Goal: Task Accomplishment & Management: Manage account settings

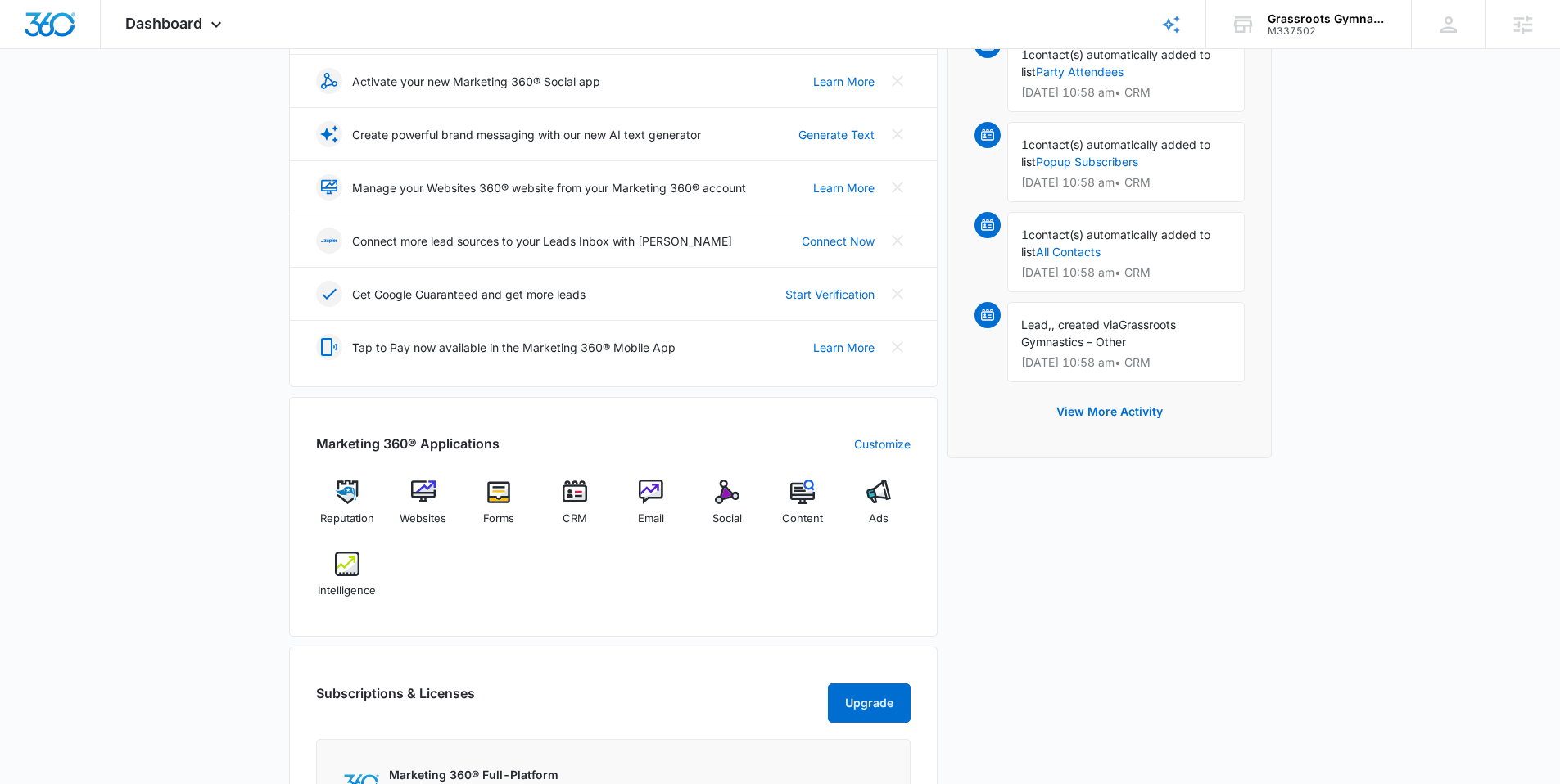
scroll to position [645, 0]
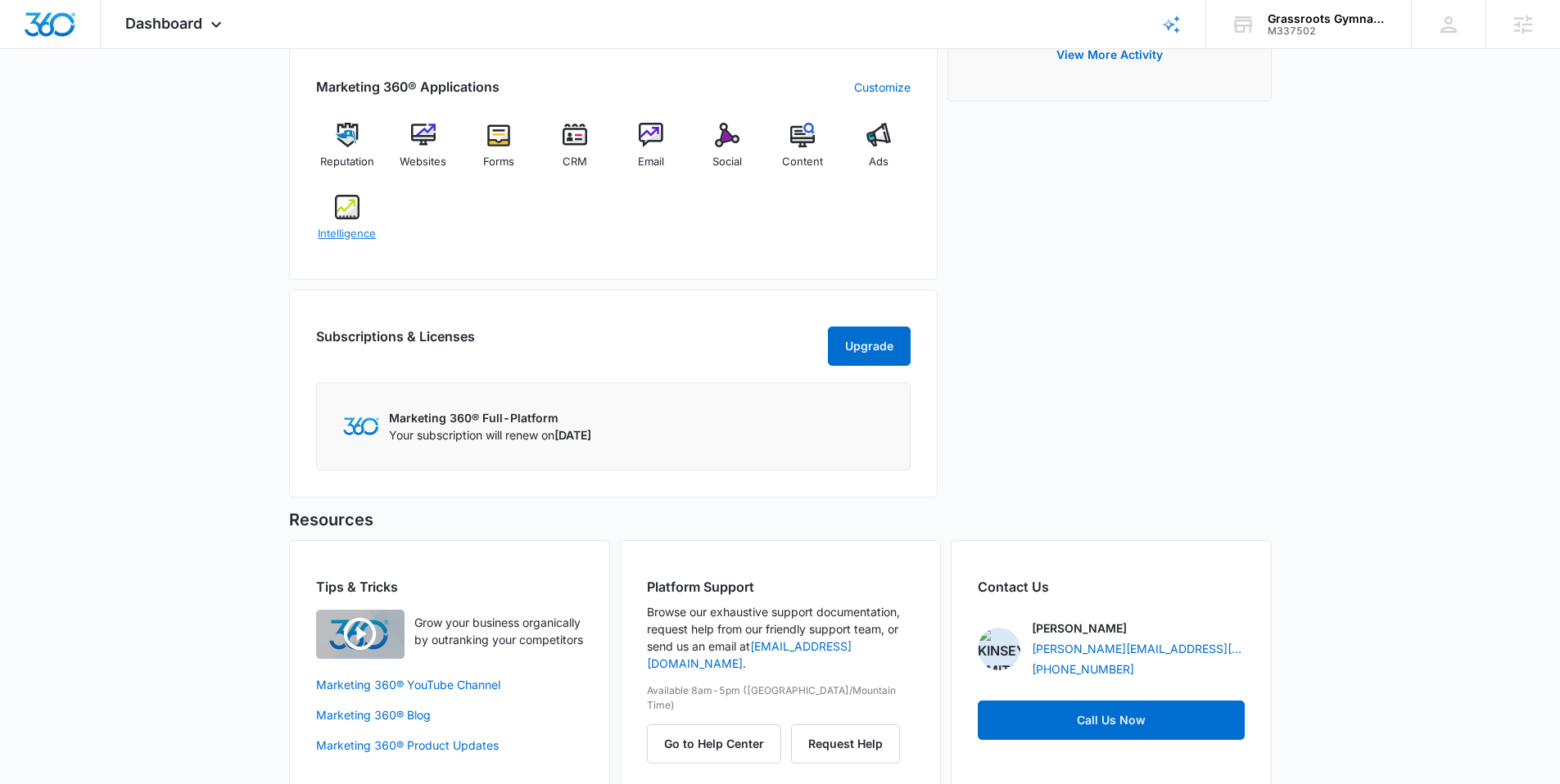
click at [356, 209] on img at bounding box center [348, 207] width 25 height 25
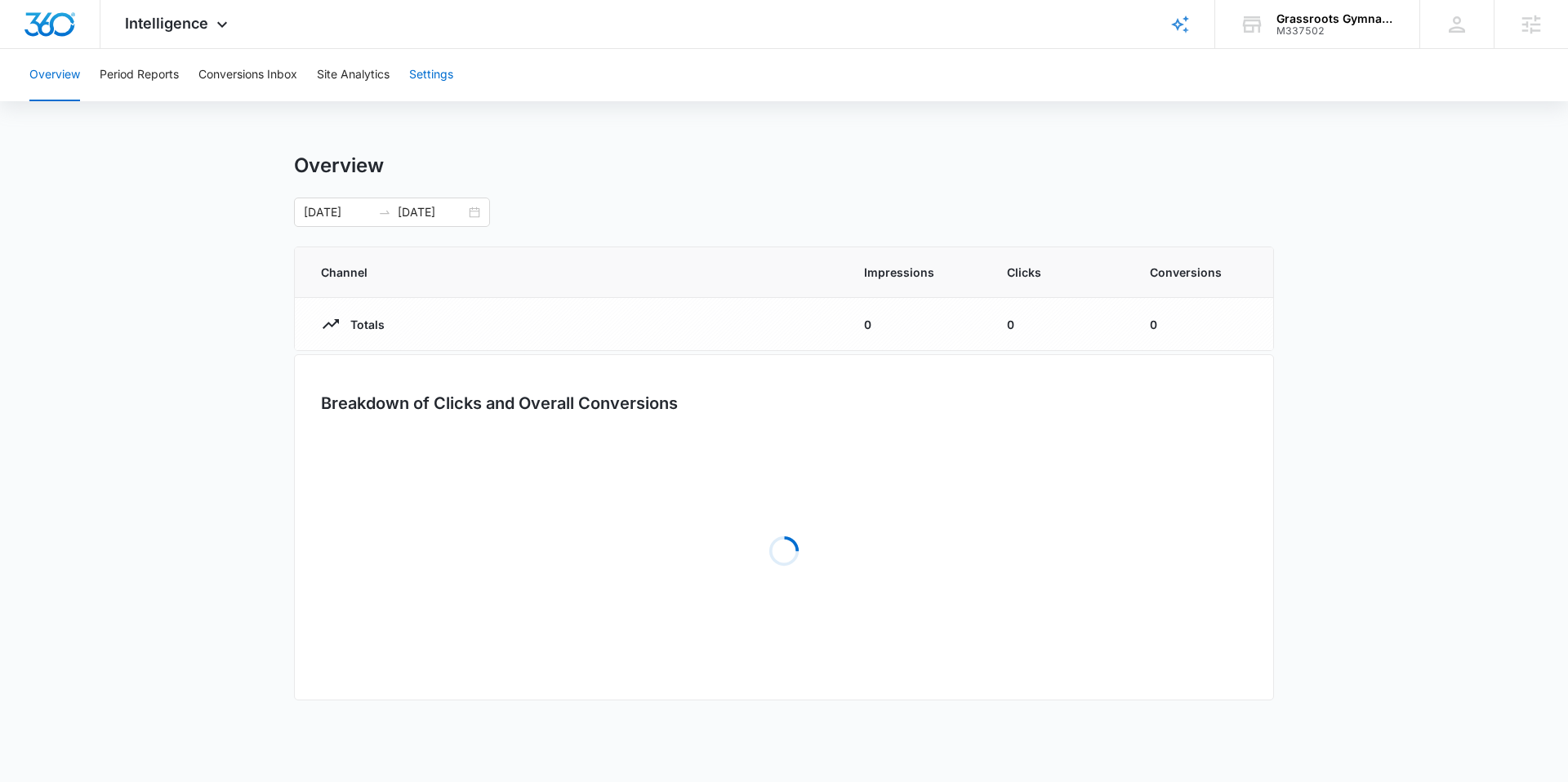
click at [445, 73] on button "Settings" at bounding box center [431, 75] width 44 height 52
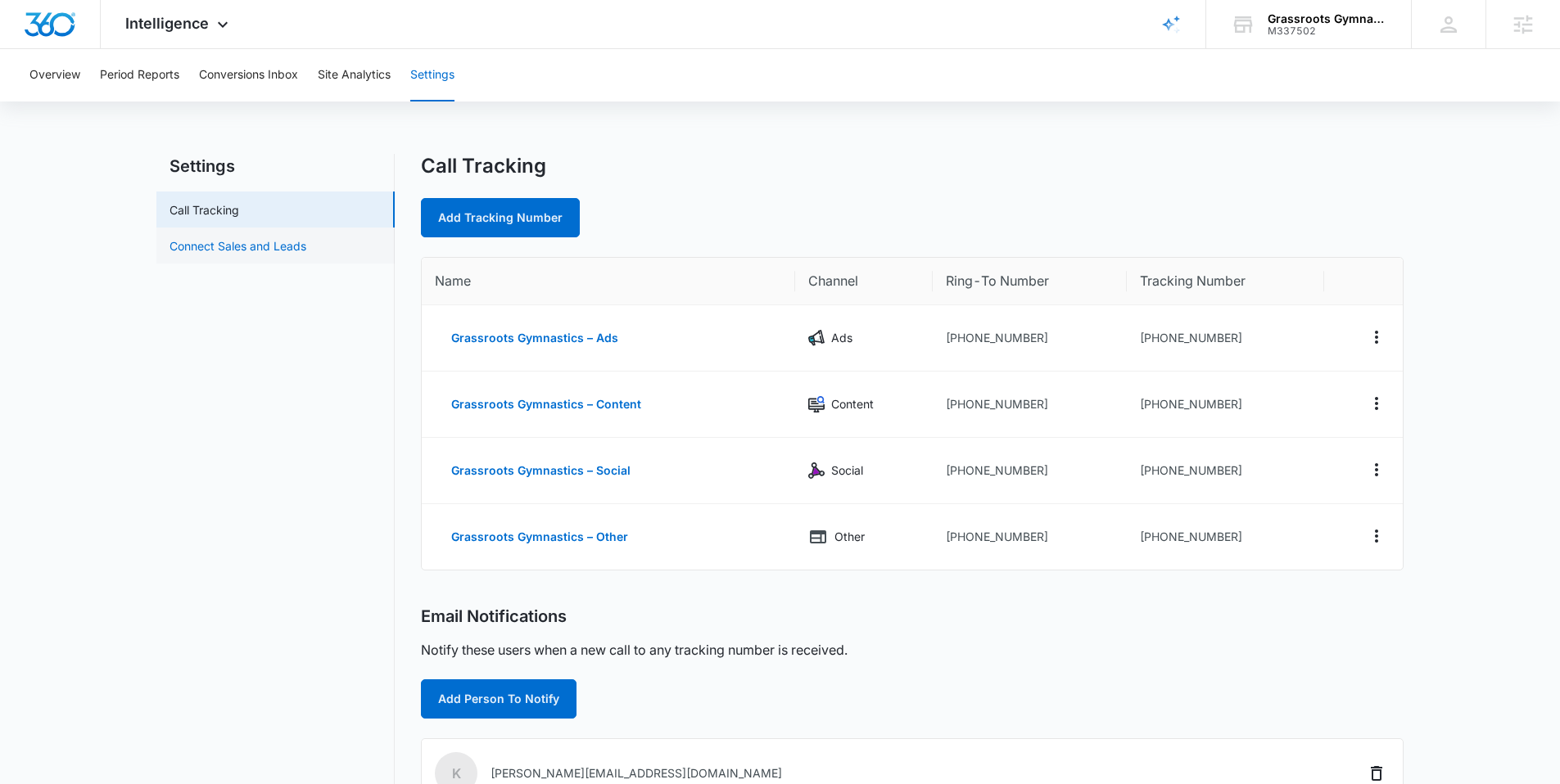
click at [281, 243] on link "Connect Sales and Leads" at bounding box center [238, 245] width 137 height 17
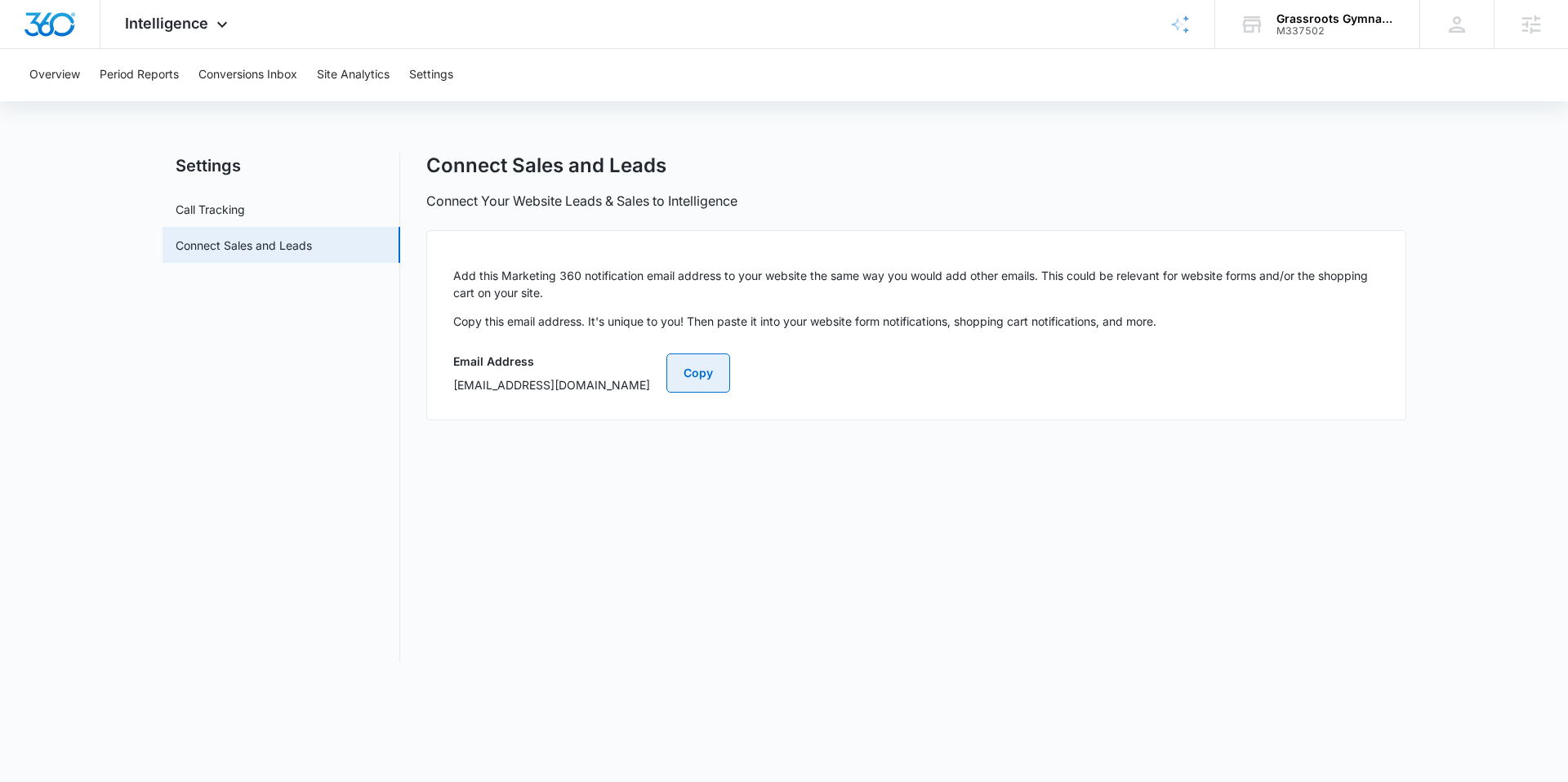
click at [730, 379] on button "Copy" at bounding box center [698, 373] width 63 height 39
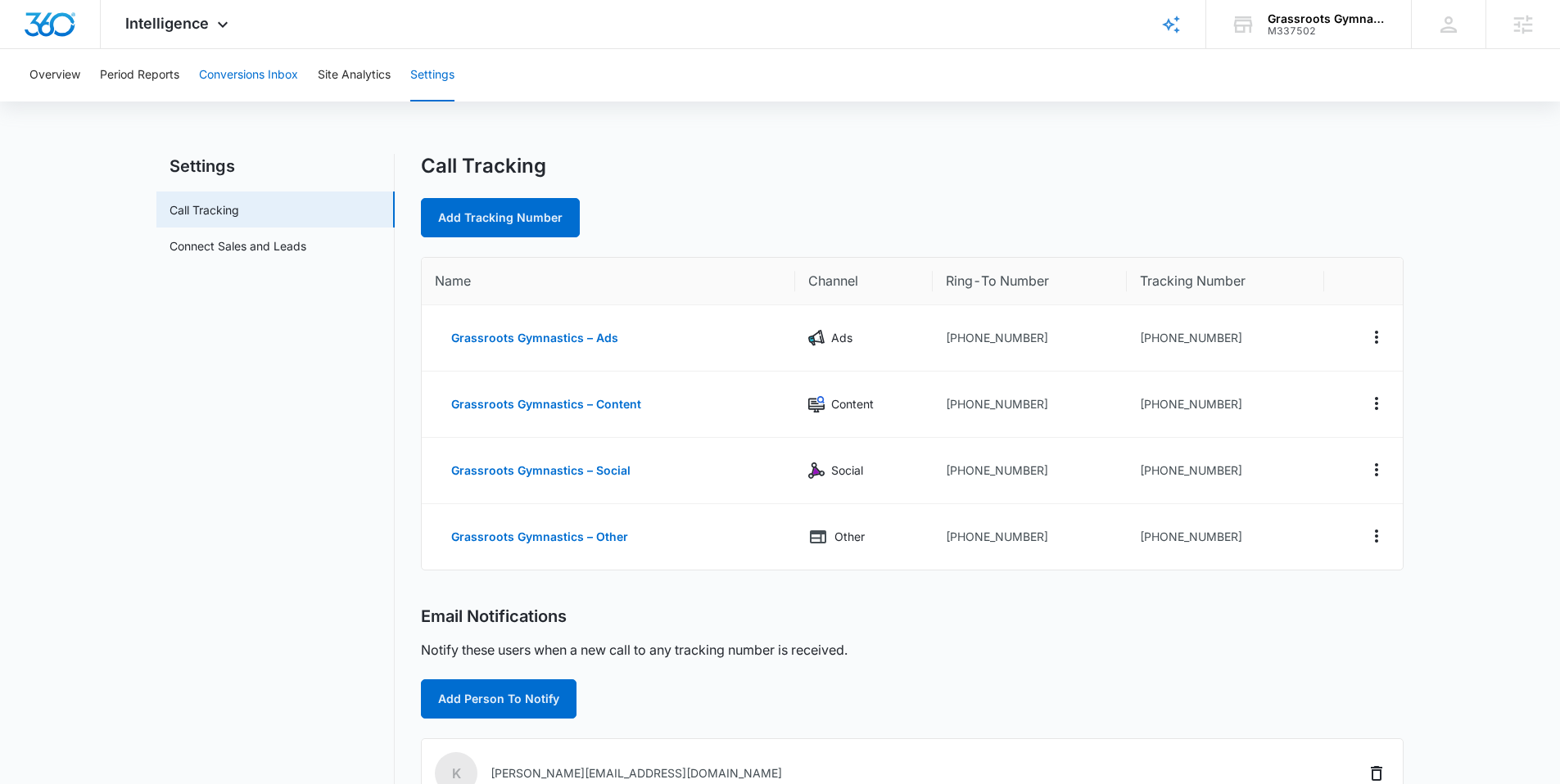
click at [270, 75] on button "Conversions Inbox" at bounding box center [249, 75] width 99 height 52
